Goal: Task Accomplishment & Management: Use online tool/utility

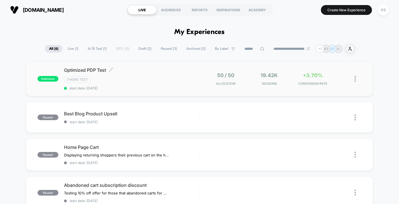
click at [143, 78] on div "Theme Test" at bounding box center [131, 79] width 135 height 6
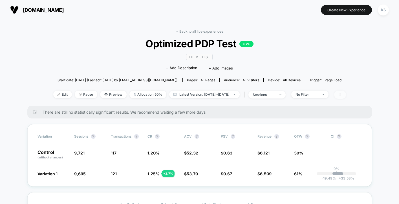
click at [212, 94] on span at bounding box center [340, 95] width 12 height 8
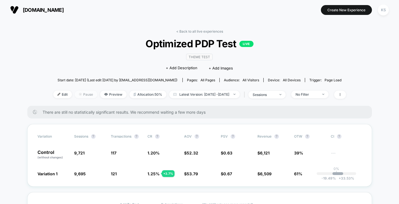
click at [75, 94] on span "Pause" at bounding box center [86, 95] width 23 height 8
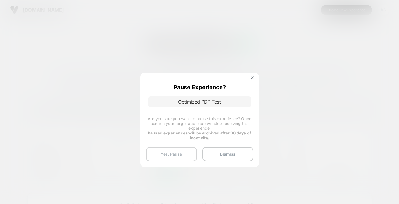
click at [184, 153] on button "Yes, Pause" at bounding box center [171, 154] width 51 height 14
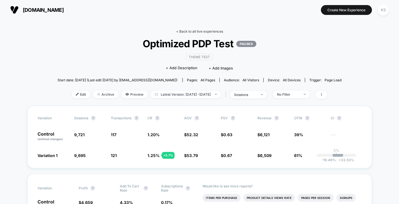
click at [192, 32] on link "< Back to all live experiences" at bounding box center [199, 31] width 47 height 4
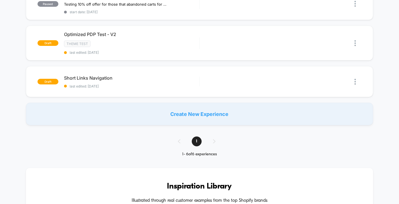
scroll to position [178, 0]
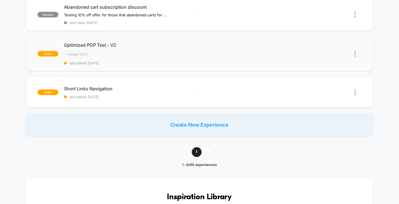
click at [212, 51] on img at bounding box center [354, 54] width 1 height 6
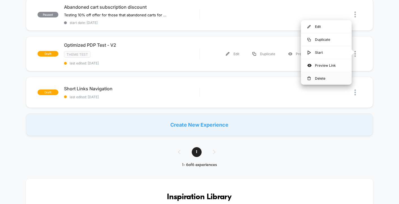
click at [212, 78] on div "Delete" at bounding box center [326, 78] width 51 height 13
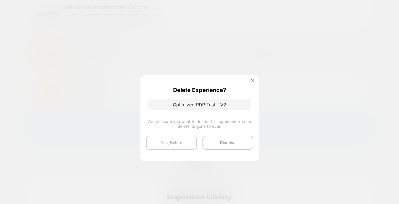
click at [186, 141] on button "Yes, Delete" at bounding box center [171, 143] width 51 height 14
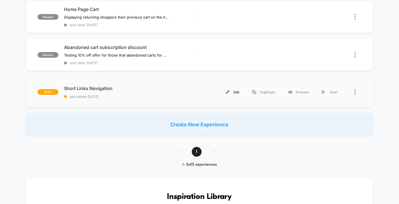
scroll to position [0, 0]
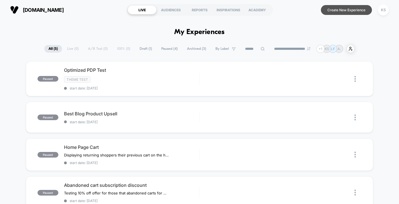
click at [212, 9] on button "Create New Experience" at bounding box center [346, 10] width 51 height 10
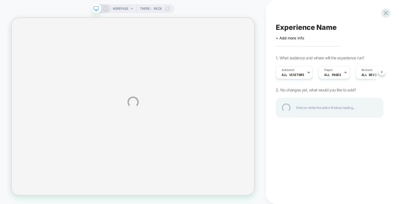
click at [212, 25] on div "Experience Name" at bounding box center [329, 27] width 108 height 8
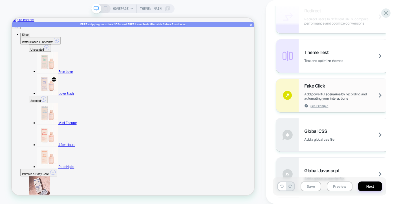
scroll to position [270, 0]
type textarea "**********"
click at [212, 52] on div "Theme Test Test and optimize themes" at bounding box center [346, 55] width 84 height 13
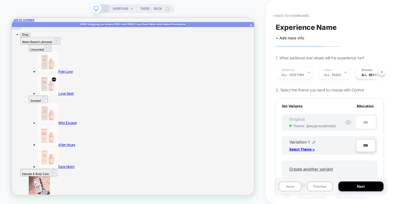
scroll to position [0, 1]
click at [212, 148] on p "Select Theme >" at bounding box center [301, 149] width 25 height 4
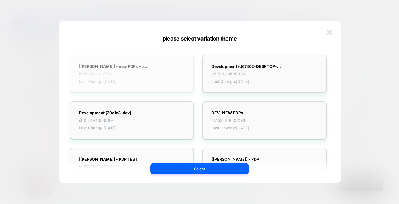
click at [126, 69] on div "[[PERSON_NAME]] - new PDPs + shop all id: 153546391773 Last Change: [DATE]" at bounding box center [114, 74] width 70 height 20
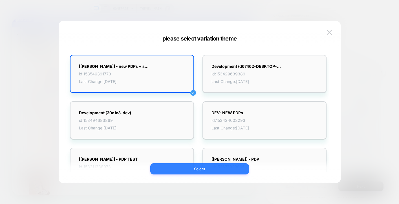
click at [207, 169] on button "Select" at bounding box center [199, 168] width 99 height 11
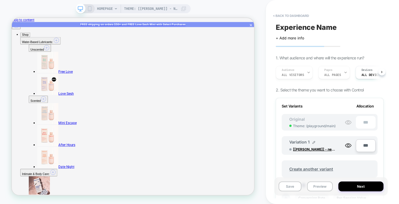
click at [212, 27] on span "Experience Name" at bounding box center [305, 27] width 61 height 8
type textarea "**********"
click at [212, 27] on icon at bounding box center [364, 27] width 7 height 7
click at [212, 185] on button "Save" at bounding box center [289, 187] width 23 height 10
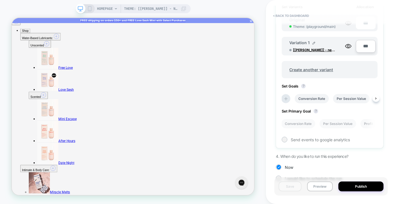
scroll to position [92, 0]
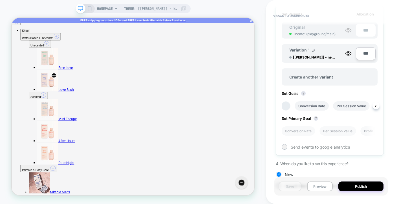
click at [212, 106] on icon at bounding box center [286, 106] width 6 height 6
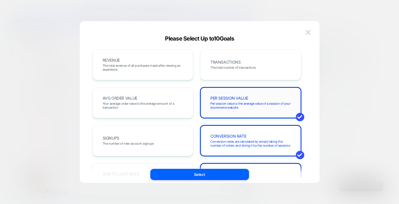
scroll to position [0, 0]
drag, startPoint x: 246, startPoint y: 95, endPoint x: 164, endPoint y: 59, distance: 89.4
click at [164, 59] on div "REVENUE The total revenue of all purchases made after viewing an experience" at bounding box center [142, 64] width 89 height 19
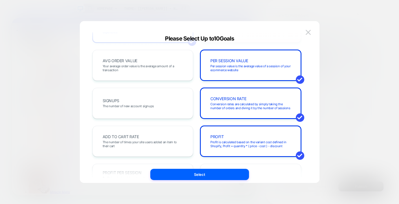
scroll to position [34, 0]
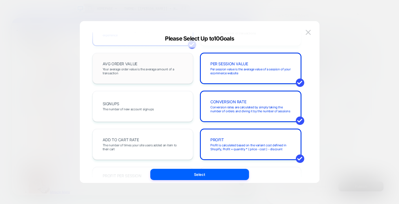
click at [172, 67] on span "Your average order value is the average amount of a transaction" at bounding box center [143, 71] width 81 height 8
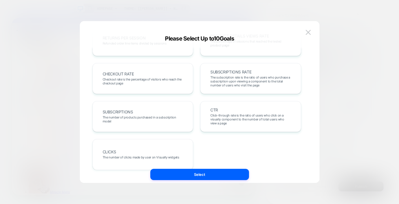
scroll to position [215, 0]
click at [212, 85] on span "The subscription rate is the ratio of users who purchase a subscription upon vi…" at bounding box center [250, 81] width 81 height 12
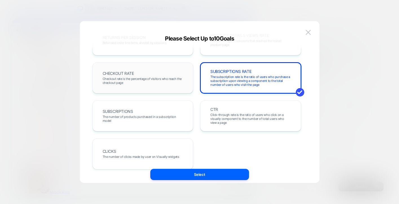
click at [168, 83] on span "Checkout rate is the percentage of visitors who reach the checkout page" at bounding box center [143, 81] width 81 height 8
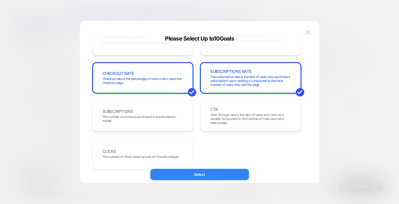
click at [212, 173] on button "Select" at bounding box center [199, 174] width 99 height 11
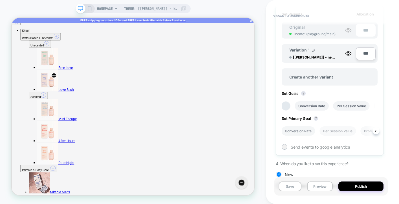
click at [212, 131] on li "Conversion Rate" at bounding box center [298, 130] width 34 height 9
click at [212, 185] on div "Save Preview Publish" at bounding box center [330, 186] width 113 height 18
click at [212, 186] on button "Save" at bounding box center [289, 187] width 23 height 10
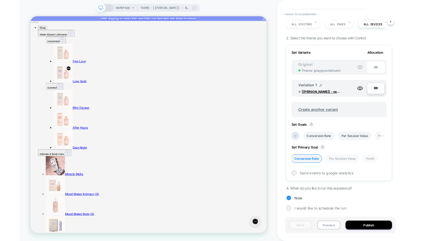
scroll to position [73, 0]
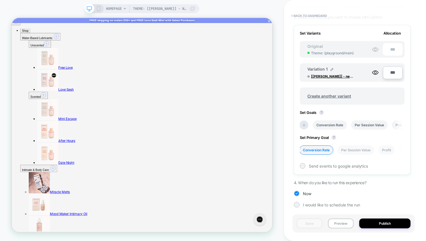
click at [194, 8] on icon at bounding box center [193, 9] width 6 height 6
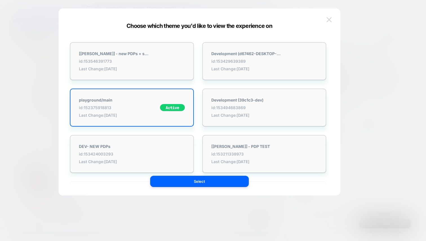
click at [212, 19] on button at bounding box center [329, 19] width 8 height 8
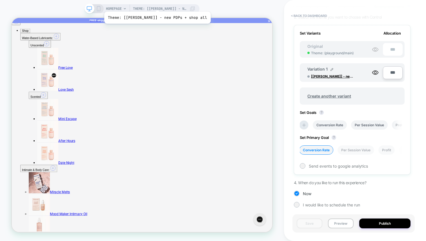
click at [153, 5] on span "Theme: [[PERSON_NAME]] - new PDPs + shop all" at bounding box center [160, 8] width 54 height 9
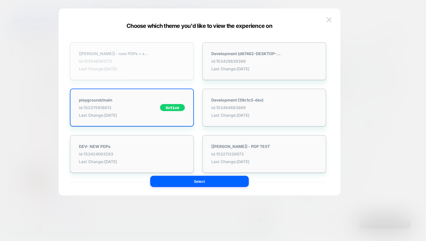
click at [148, 57] on div "[[PERSON_NAME]] - new PDPs + shop all id: 153546391773 Last Change: [DATE]" at bounding box center [114, 61] width 70 height 20
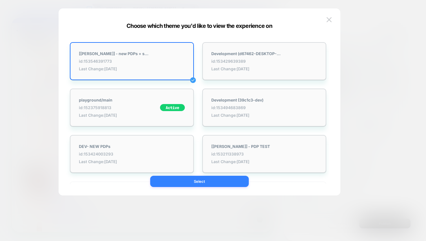
click at [191, 182] on button "Select" at bounding box center [199, 181] width 99 height 11
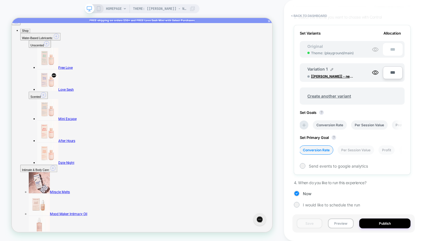
click at [101, 9] on div "HOMEPAGE Theme: [[PERSON_NAME]] - new PDPs + shop all" at bounding box center [141, 8] width 115 height 9
click at [98, 10] on icon at bounding box center [98, 8] width 5 height 5
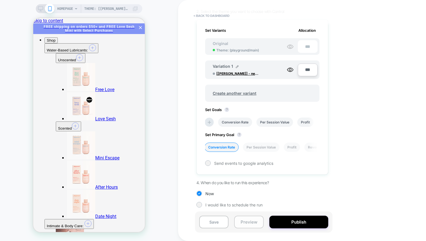
click at [212, 213] on button "Preview" at bounding box center [248, 222] width 29 height 13
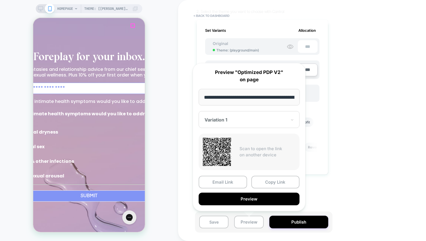
click at [173, 25] on icon "Close dialog" at bounding box center [174, 25] width 3 height 3
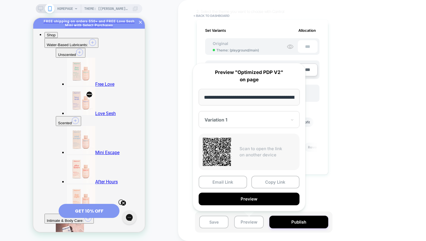
click at [212, 60] on div "< back to dashboard Optimized PDP V2 Click to edit experience details + Add mor…" at bounding box center [302, 120] width 248 height 241
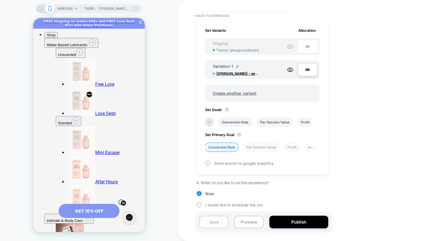
click at [212, 213] on button "Save" at bounding box center [213, 222] width 29 height 13
click at [43, 7] on div at bounding box center [45, 8] width 14 height 5
click at [42, 8] on icon at bounding box center [40, 8] width 5 height 5
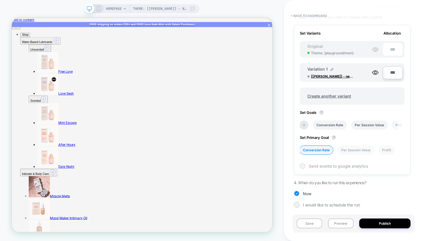
click at [212, 167] on span "Send events to google analytics" at bounding box center [338, 166] width 59 height 5
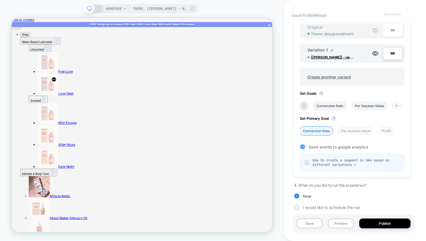
click at [212, 146] on span "Send events to google analytics" at bounding box center [338, 147] width 59 height 5
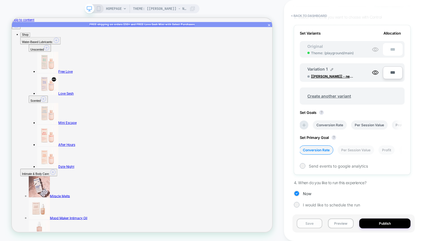
click at [212, 213] on button "Save" at bounding box center [310, 224] width 26 height 10
